Goal: Obtain resource: Download file/media

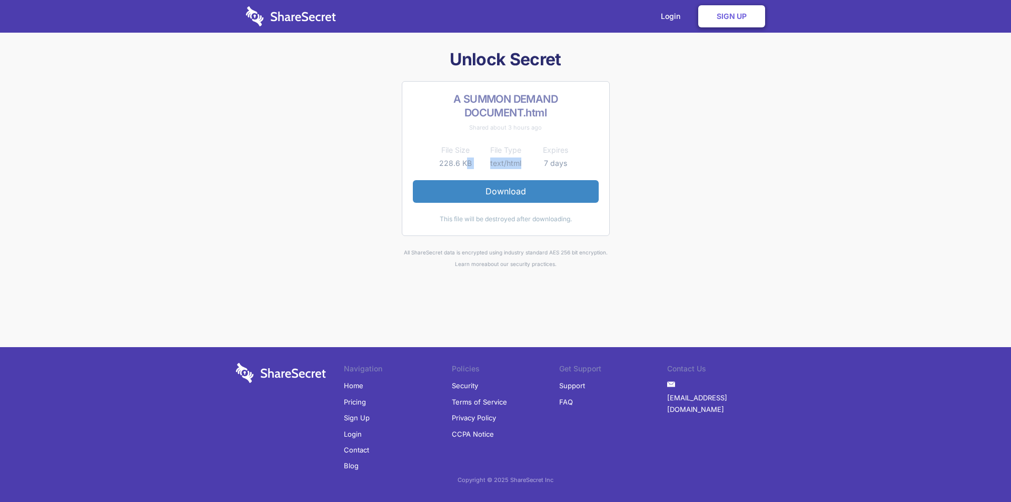
drag, startPoint x: 516, startPoint y: 162, endPoint x: 466, endPoint y: 159, distance: 50.7
click at [466, 159] on tr "228.6 KB text/html 7 days" at bounding box center [506, 163] width 150 height 13
click at [720, 235] on div "Unlock Secret A SUMMON DEMAND DOCUMENT.html Shared about 3 hours ago File Size …" at bounding box center [506, 158] width 548 height 221
